Goal: Task Accomplishment & Management: Manage account settings

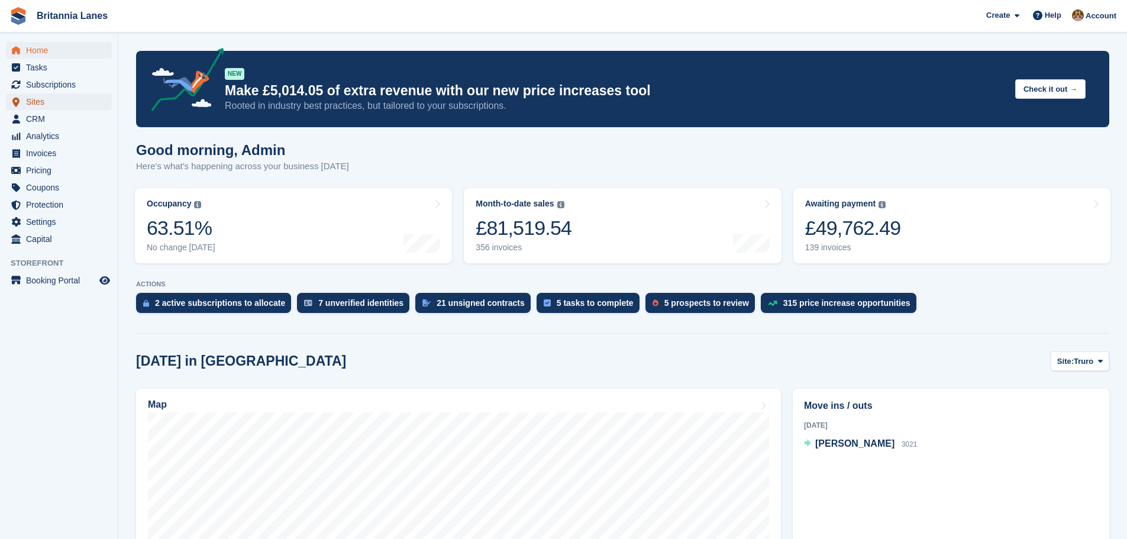
click at [49, 99] on span "Sites" at bounding box center [61, 101] width 71 height 17
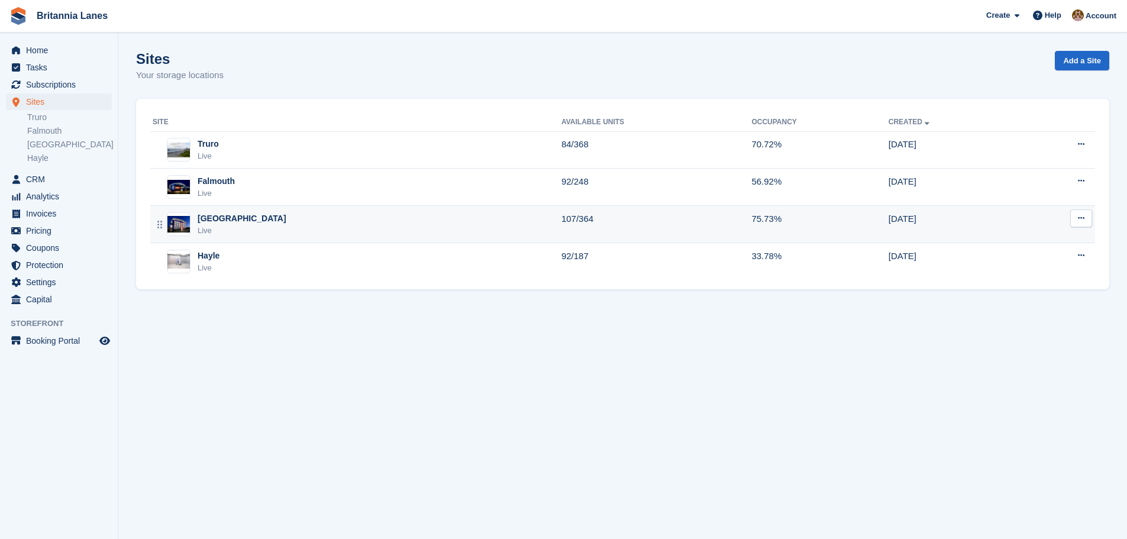
click at [230, 229] on div "Exeter Live" at bounding box center [357, 224] width 409 height 24
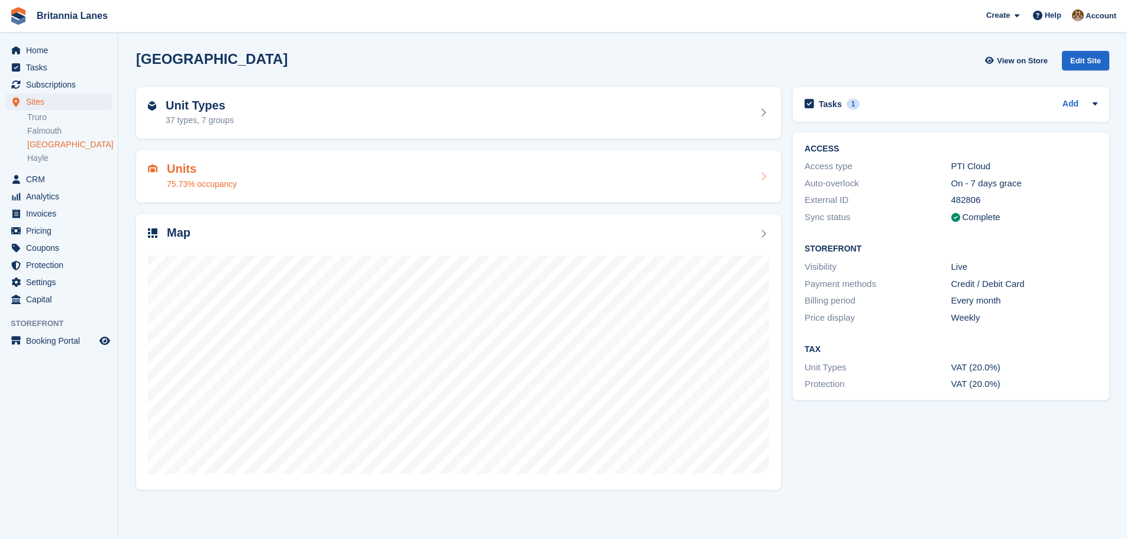
click at [256, 169] on div "Units 75.73% occupancy" at bounding box center [458, 176] width 621 height 28
click at [237, 236] on div "Map" at bounding box center [458, 234] width 621 height 16
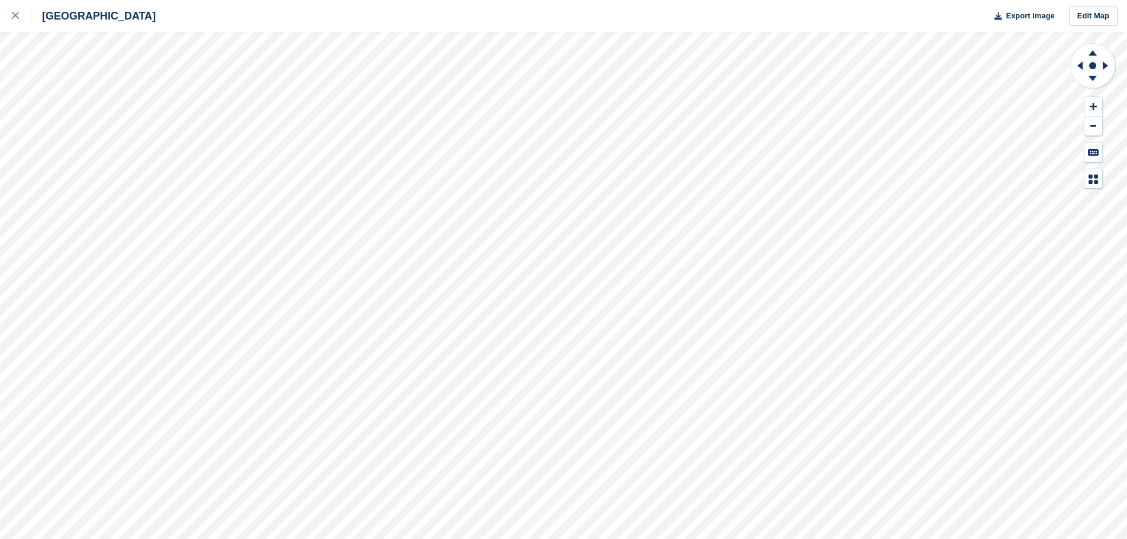
click at [1126, 461] on html "Exeter Export Image Edit Map" at bounding box center [563, 269] width 1127 height 539
click at [1092, 77] on icon at bounding box center [1092, 78] width 8 height 5
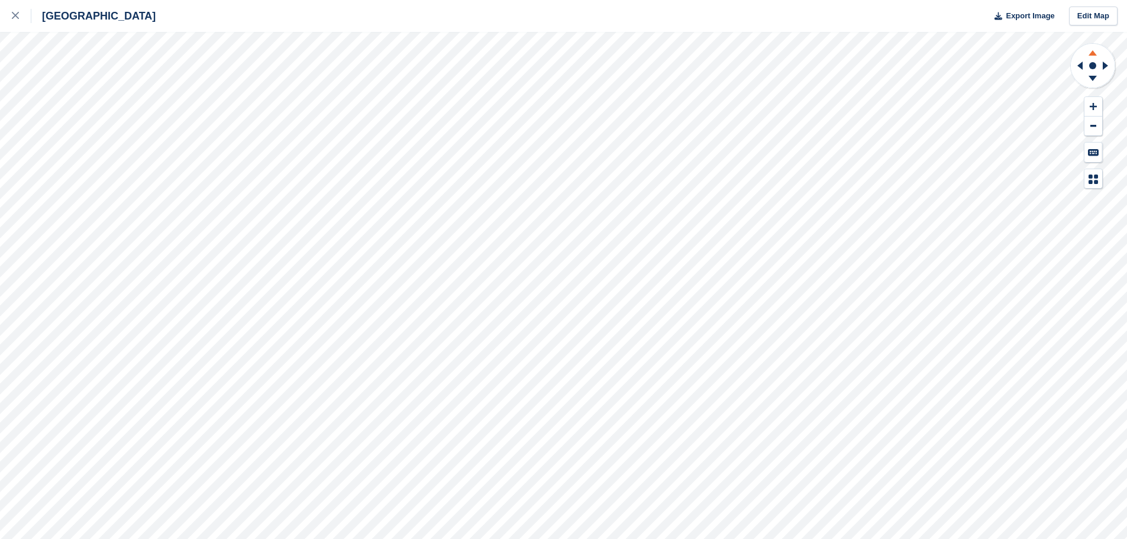
click at [1094, 53] on icon at bounding box center [1092, 52] width 8 height 5
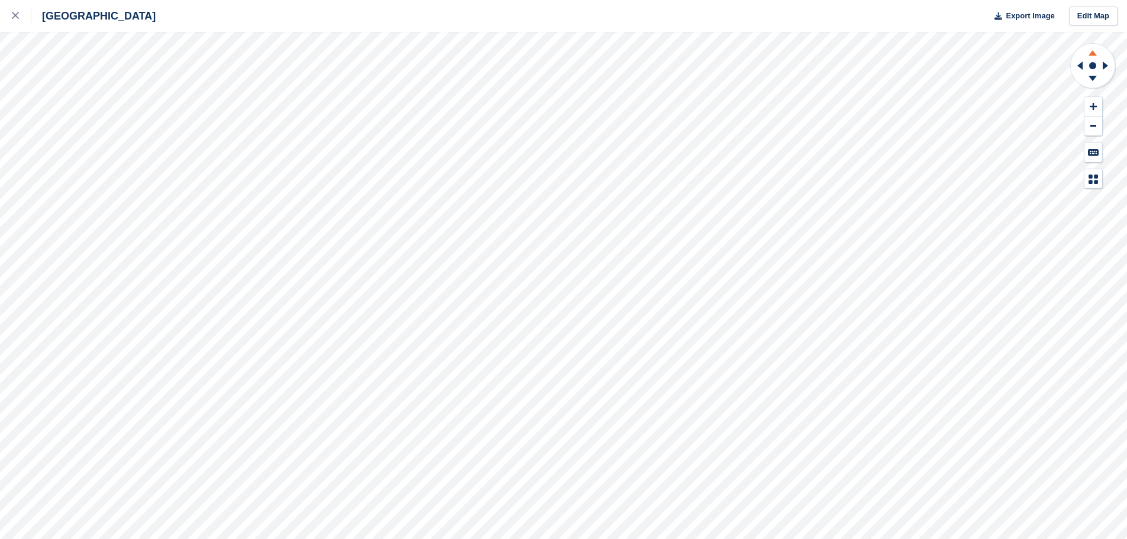
click at [1094, 53] on icon at bounding box center [1092, 52] width 8 height 5
click at [1082, 64] on icon at bounding box center [1079, 66] width 5 height 8
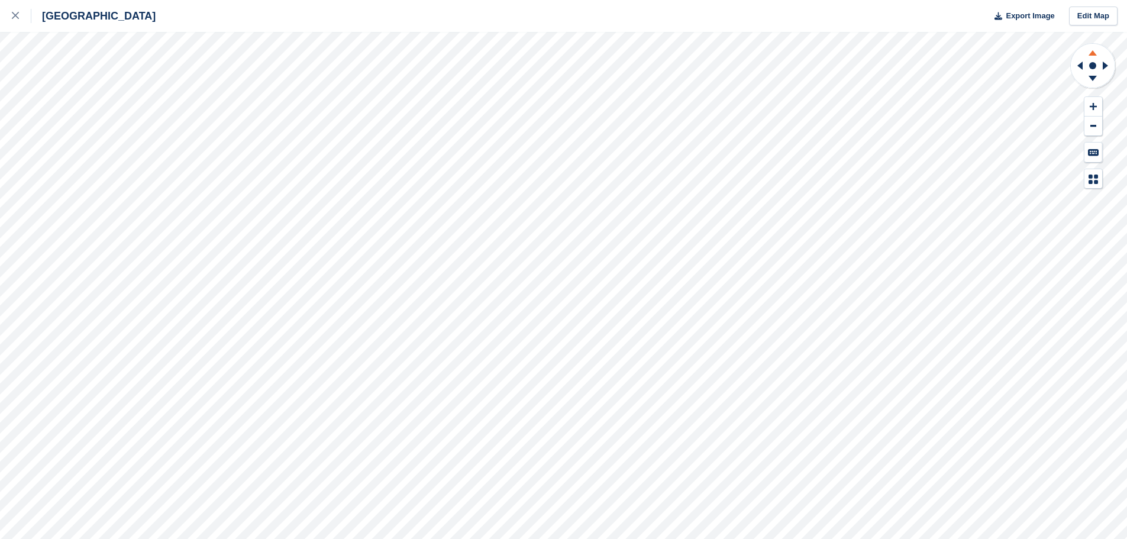
click at [1090, 50] on icon at bounding box center [1092, 51] width 31 height 15
click at [1095, 79] on icon at bounding box center [1092, 80] width 31 height 15
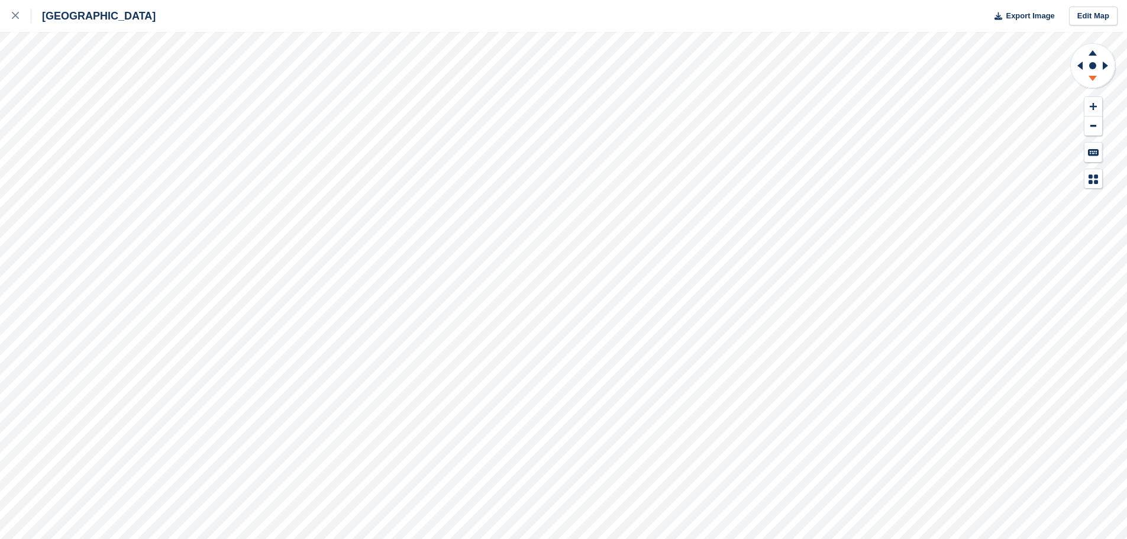
click at [1094, 79] on icon at bounding box center [1092, 78] width 8 height 5
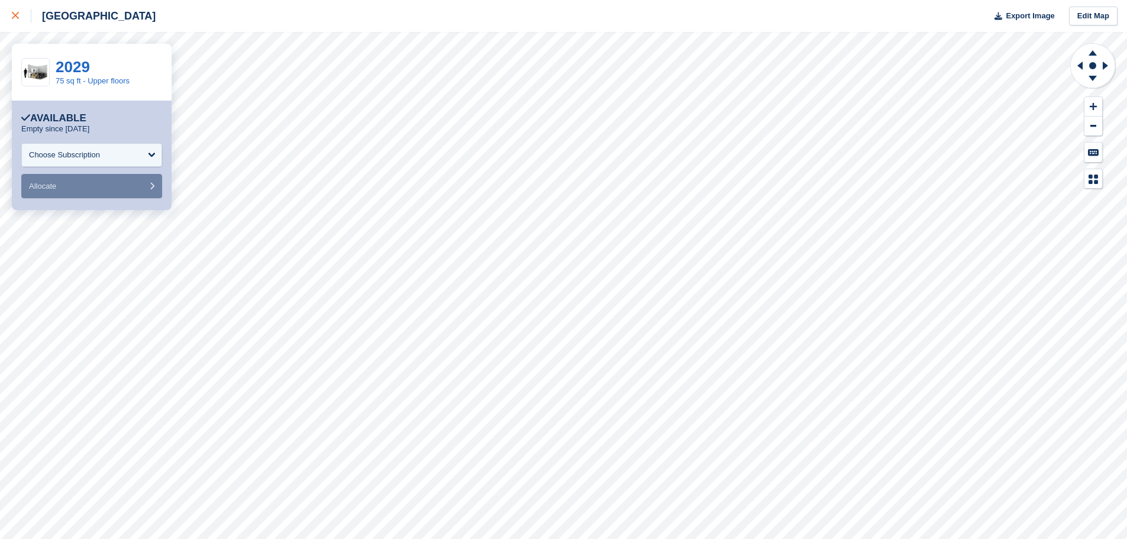
click at [15, 10] on div at bounding box center [22, 16] width 20 height 14
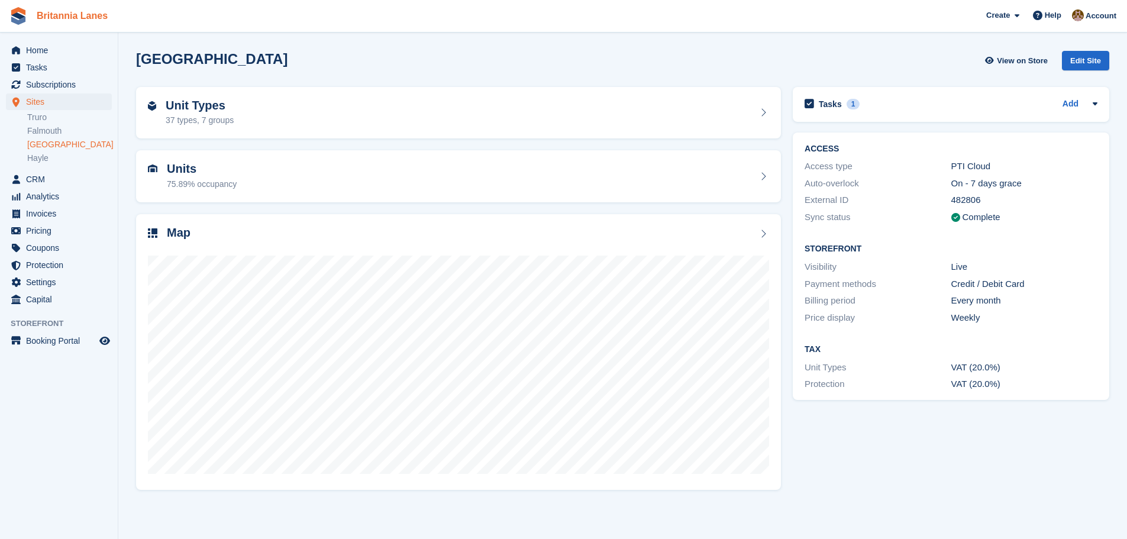
click at [58, 14] on link "Britannia Lanes" at bounding box center [72, 16] width 80 height 20
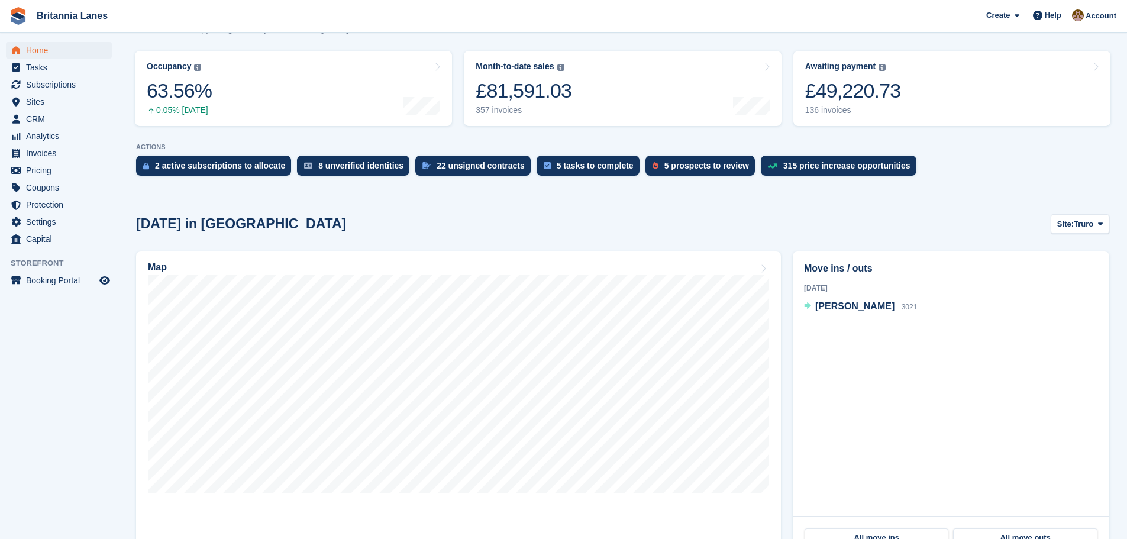
scroll to position [118, 0]
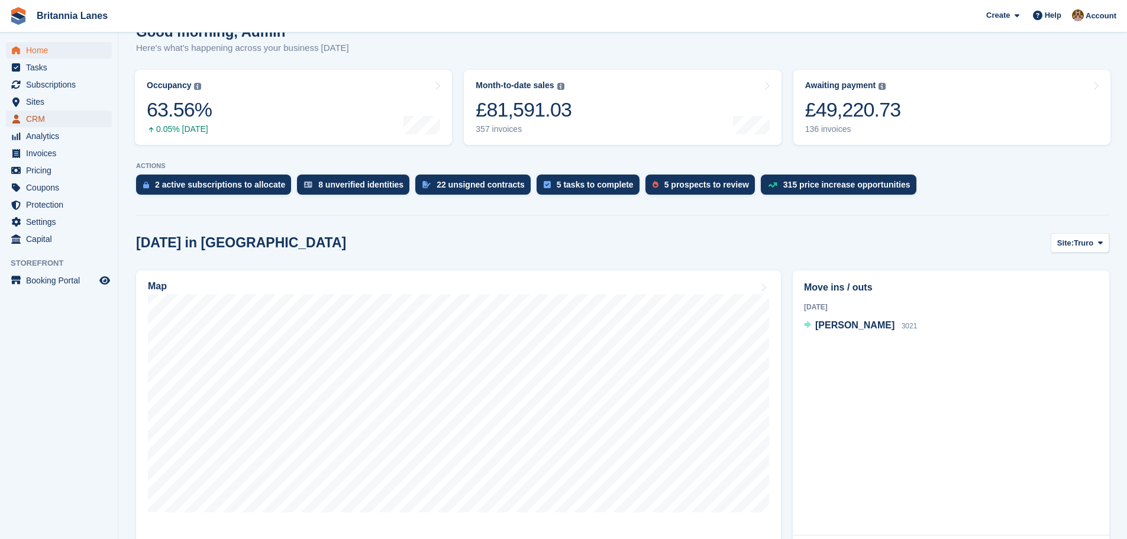
click at [35, 125] on span "CRM" at bounding box center [61, 119] width 71 height 17
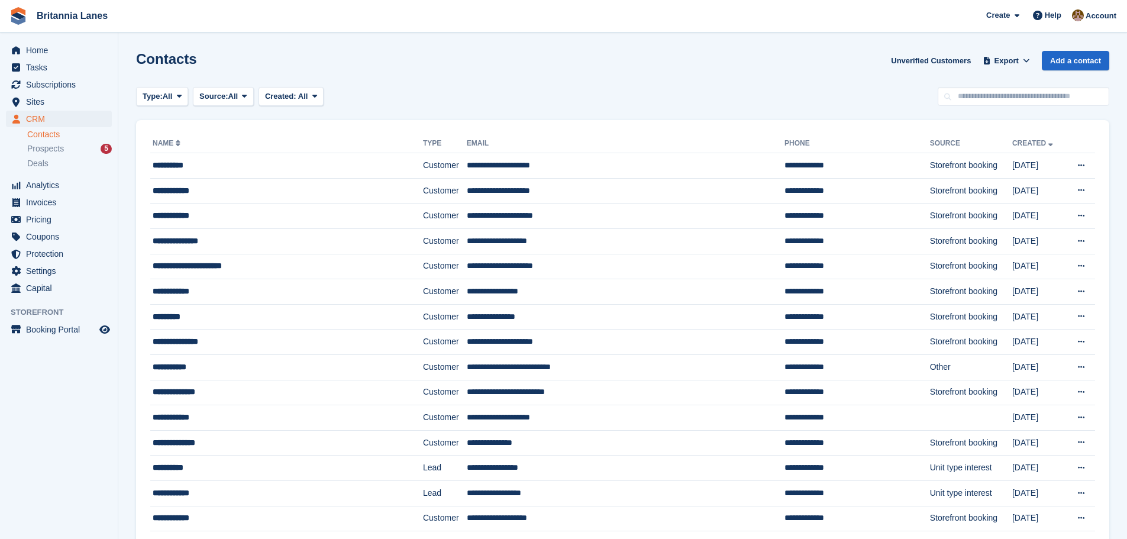
click at [1065, 84] on div "Contacts Unverified Customers Export Export Contacts Export a CSV of all Contac…" at bounding box center [622, 68] width 973 height 34
click at [1062, 96] on input "text" at bounding box center [1024, 97] width 172 height 20
type input "*********"
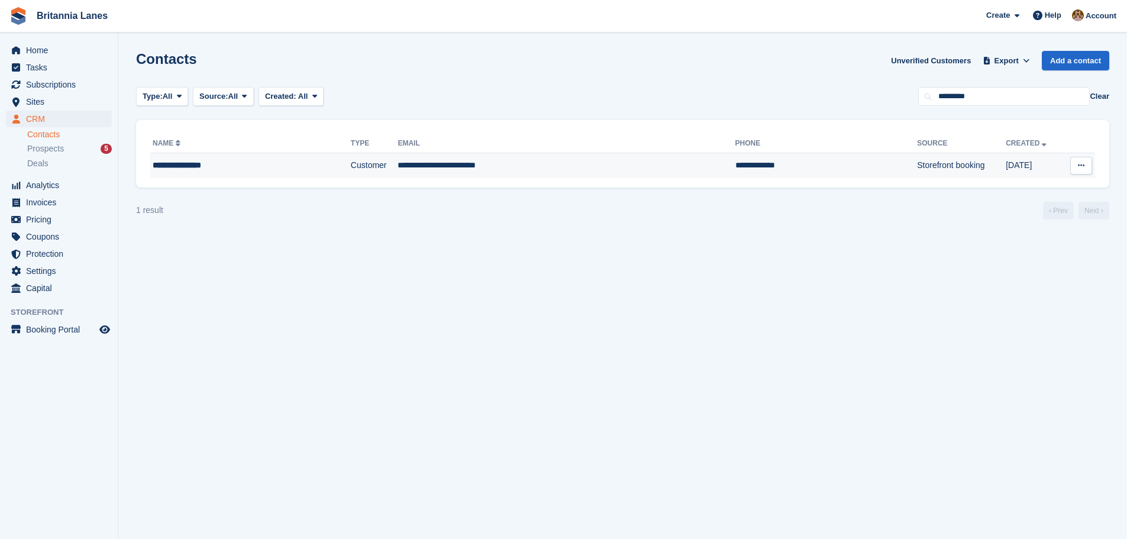
click at [516, 175] on td "**********" at bounding box center [565, 165] width 337 height 25
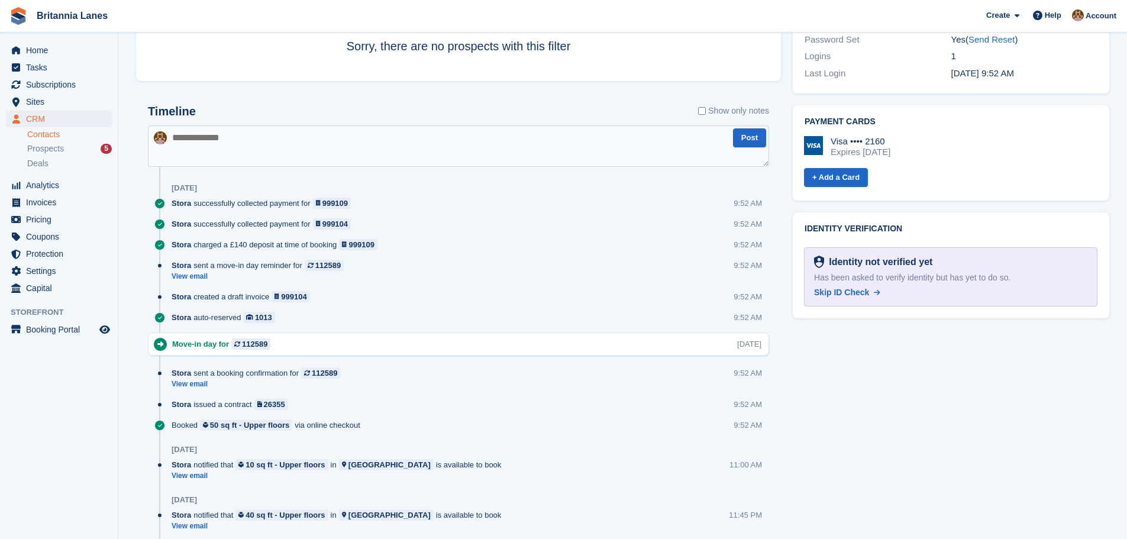
scroll to position [532, 0]
click at [854, 289] on span "Skip ID Check" at bounding box center [841, 293] width 55 height 9
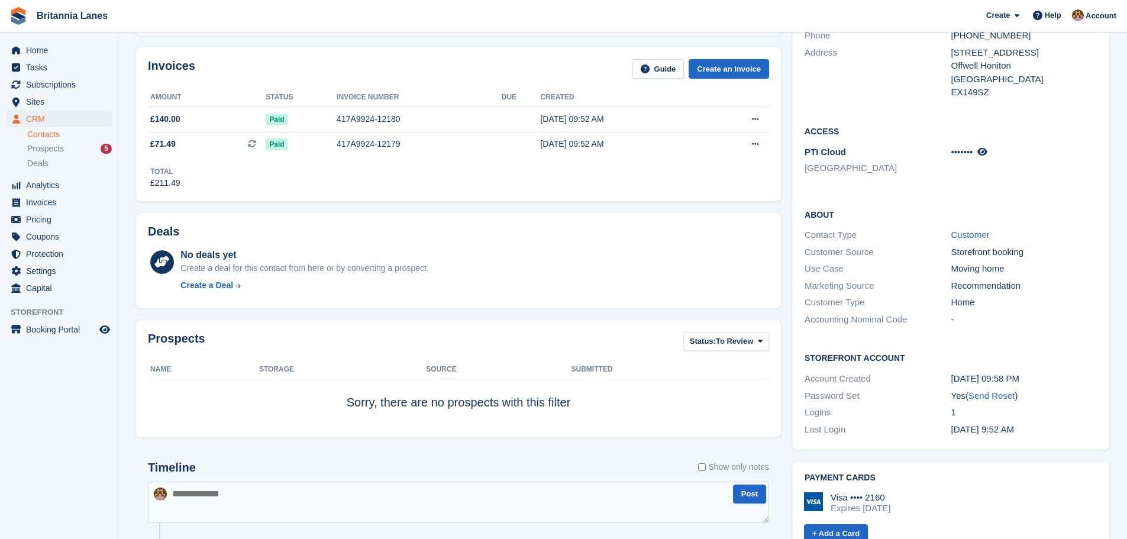
scroll to position [59, 0]
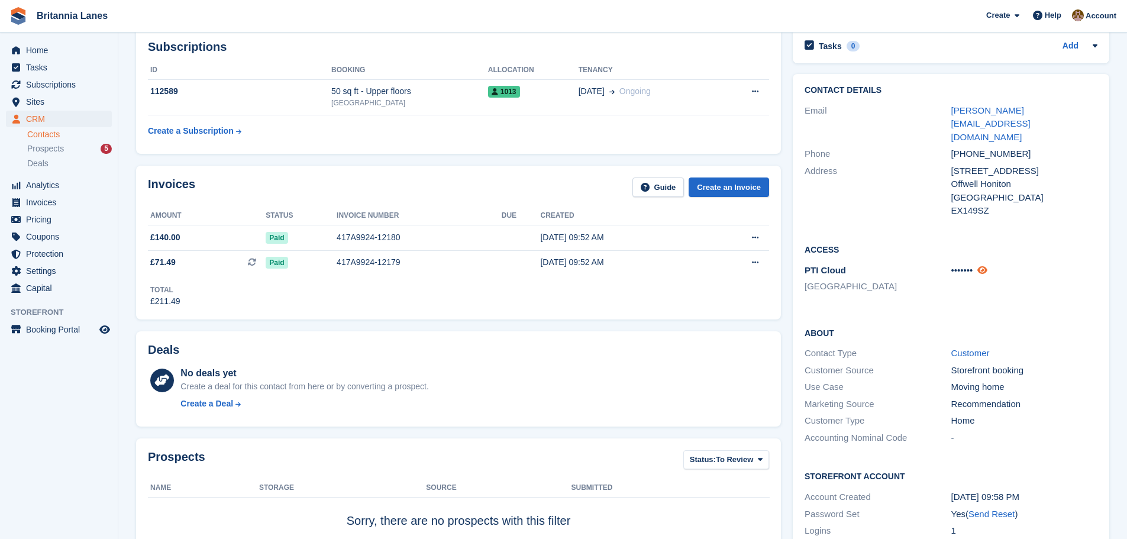
click at [987, 266] on icon at bounding box center [982, 270] width 10 height 9
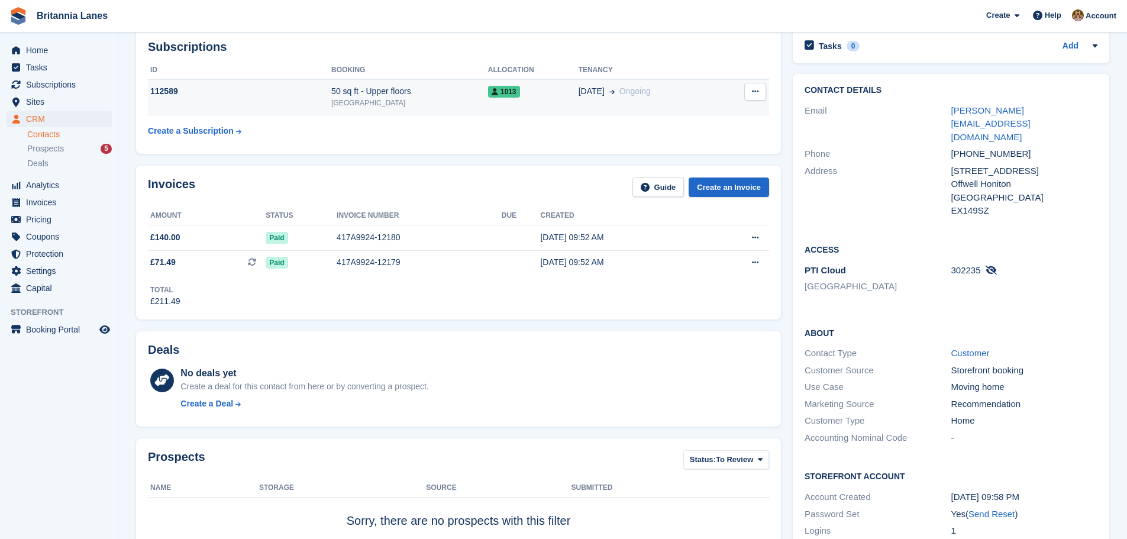
click at [497, 95] on icon at bounding box center [495, 91] width 7 height 7
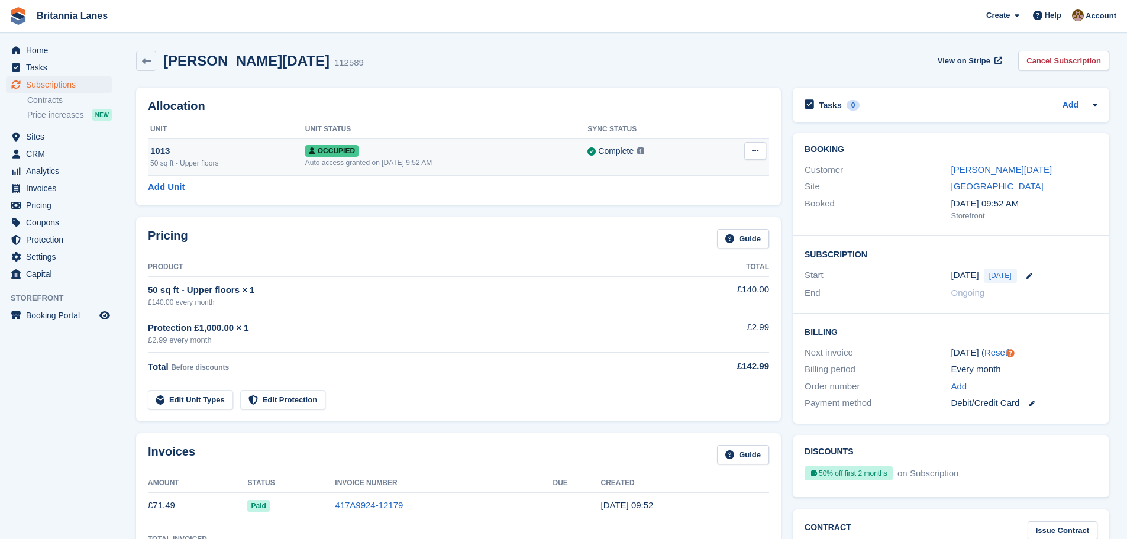
click at [174, 156] on div "1013" at bounding box center [227, 151] width 155 height 14
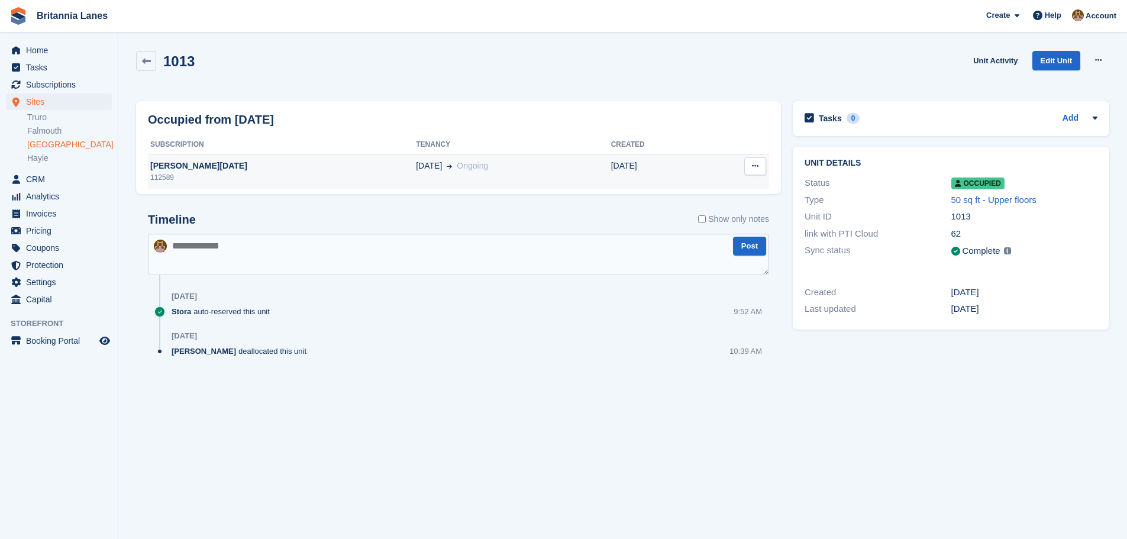
click at [761, 171] on button at bounding box center [755, 166] width 22 height 18
click at [144, 67] on link at bounding box center [146, 61] width 20 height 20
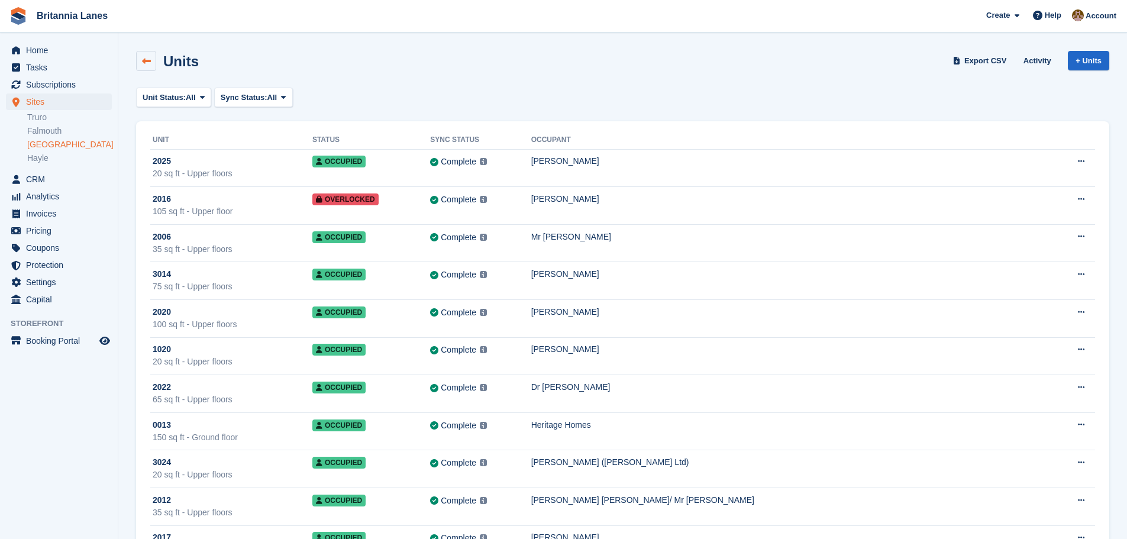
click at [152, 54] on link at bounding box center [146, 61] width 20 height 20
